Goal: Task Accomplishment & Management: Use online tool/utility

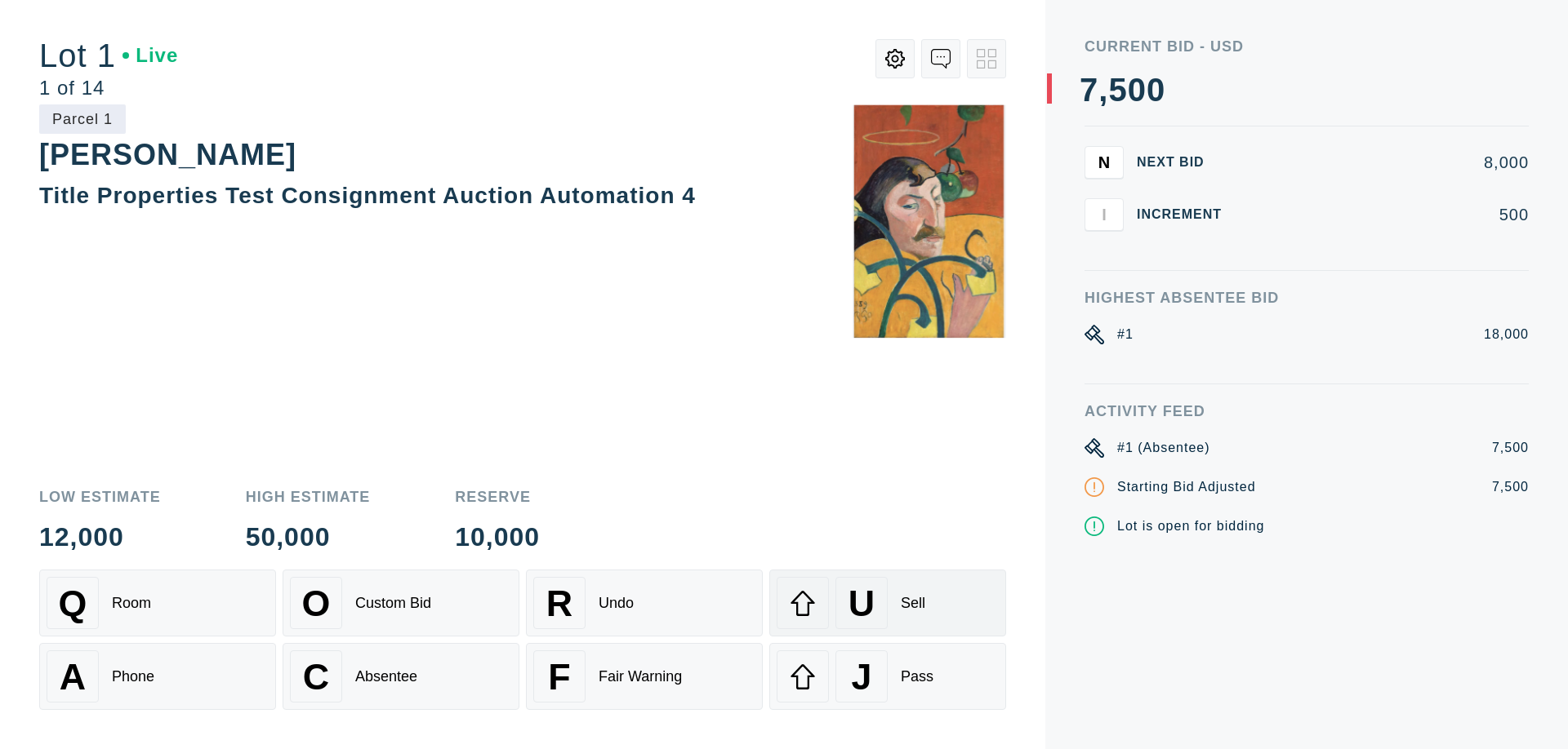
click at [854, 601] on span "U" at bounding box center [861, 603] width 26 height 42
select select "2"
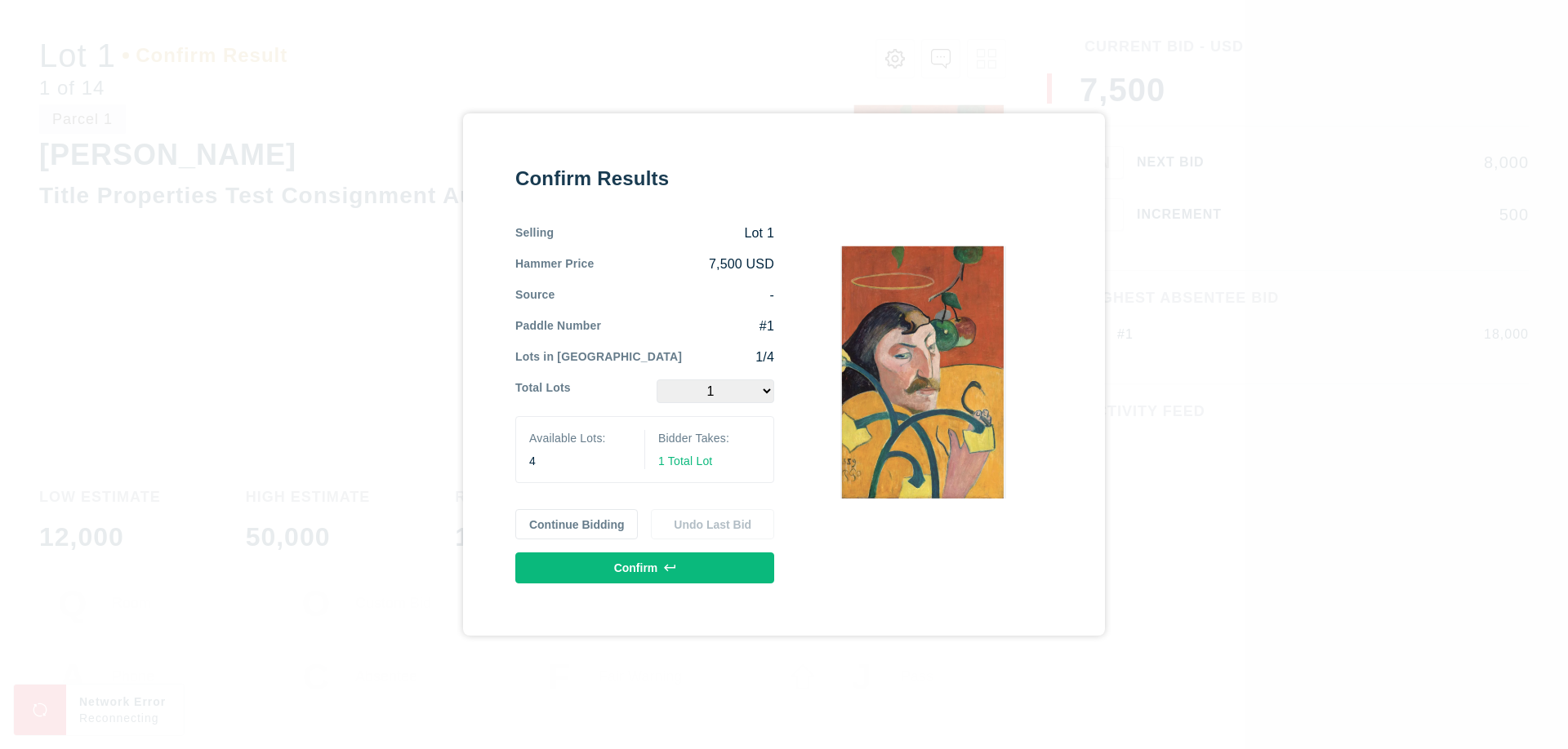
select select "2"
click at [672, 572] on icon at bounding box center [670, 568] width 12 height 12
